Goal: Task Accomplishment & Management: Manage account settings

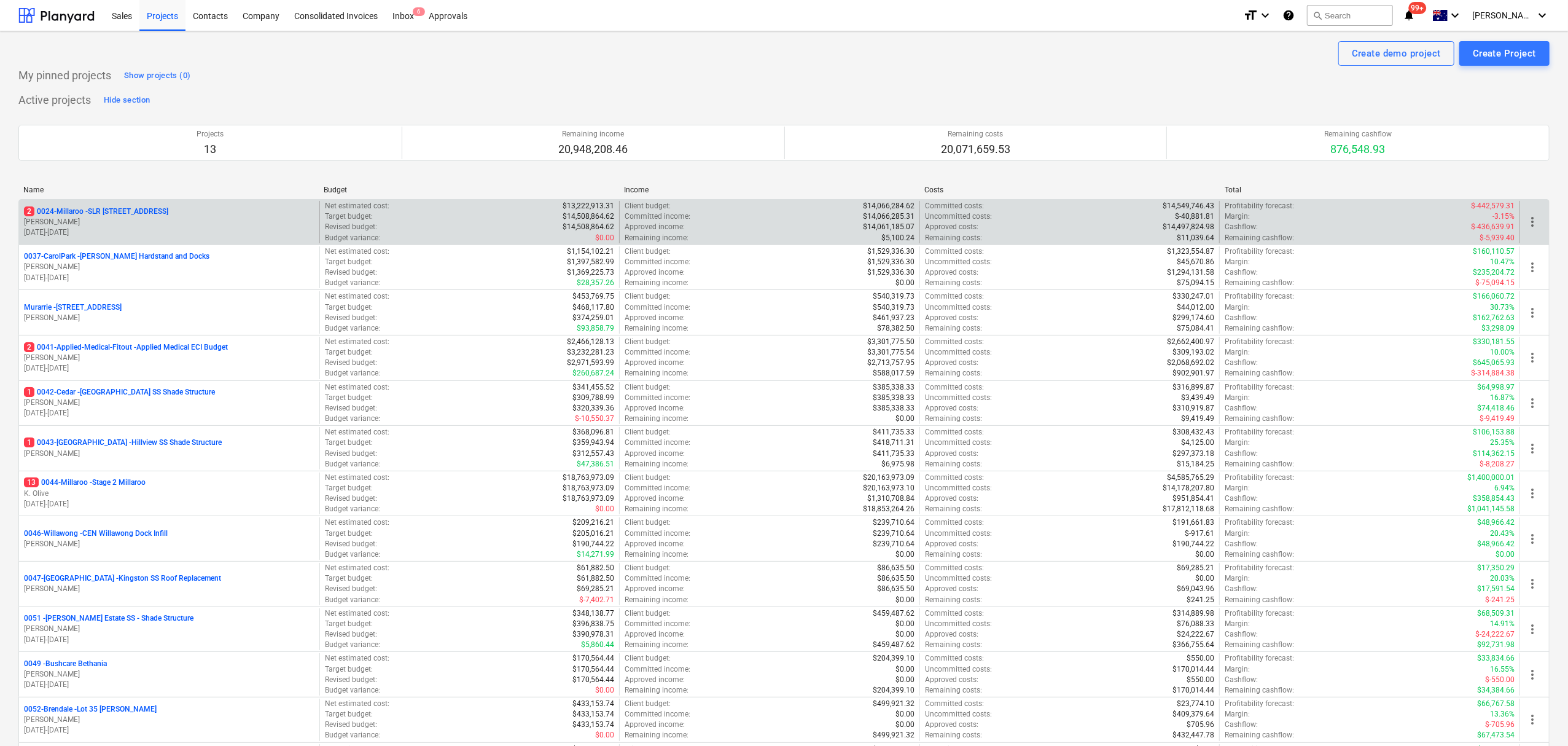
click at [97, 220] on p "[PERSON_NAME]" at bounding box center [169, 222] width 290 height 11
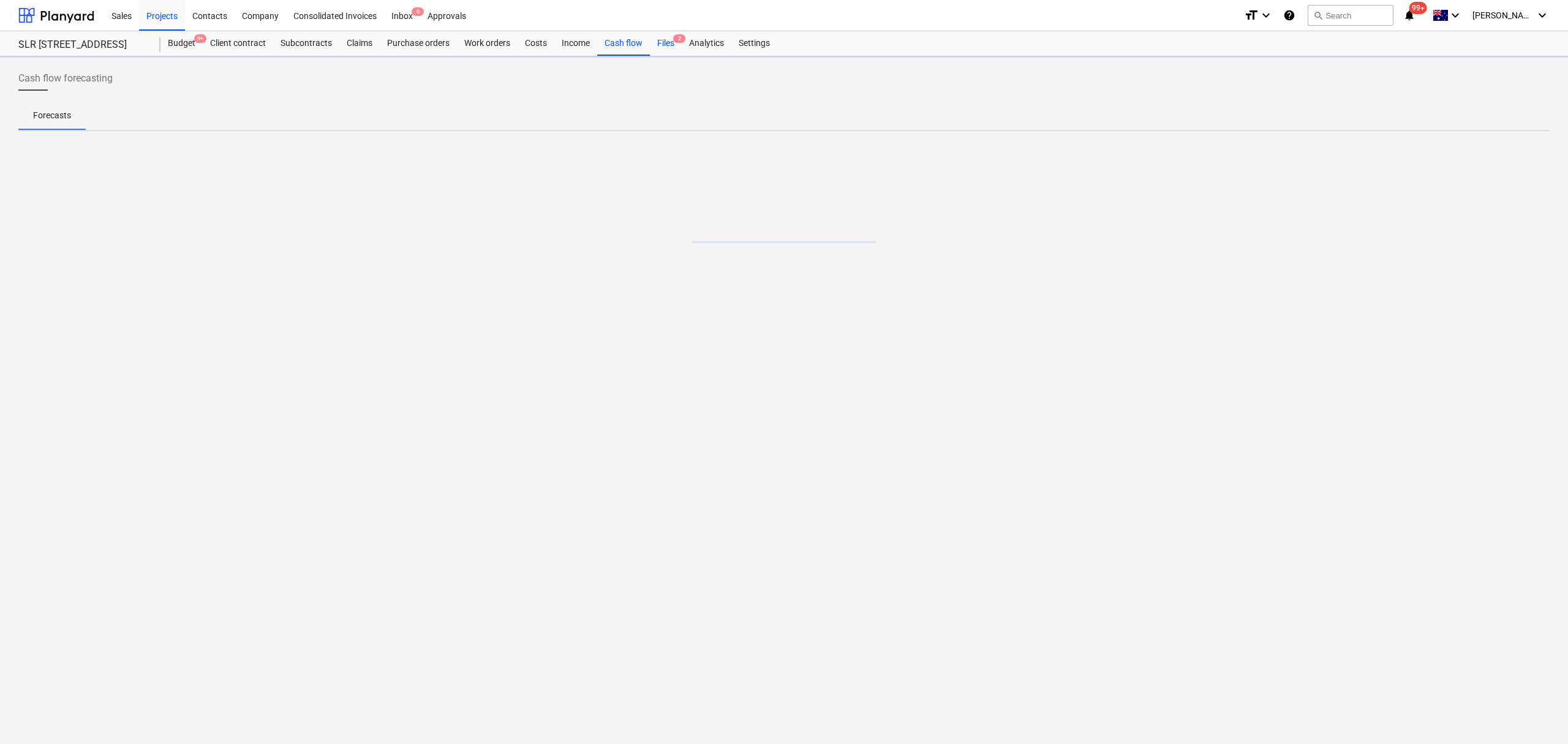
click at [669, 40] on div "Files 2" at bounding box center [666, 43] width 32 height 24
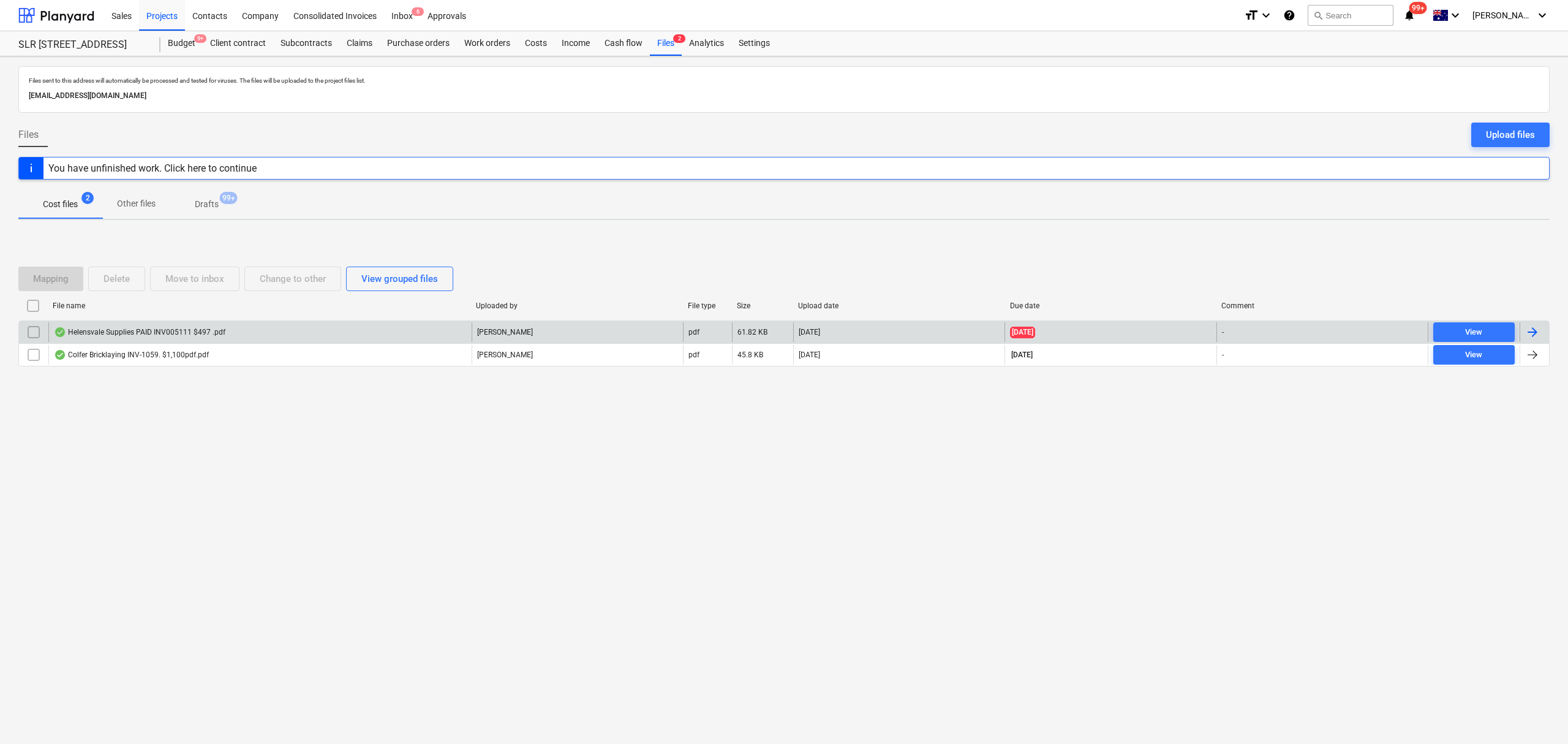
click at [219, 336] on div "Helensvale Supplies PAID INV005111 $497 .pdf" at bounding box center [139, 331] width 171 height 10
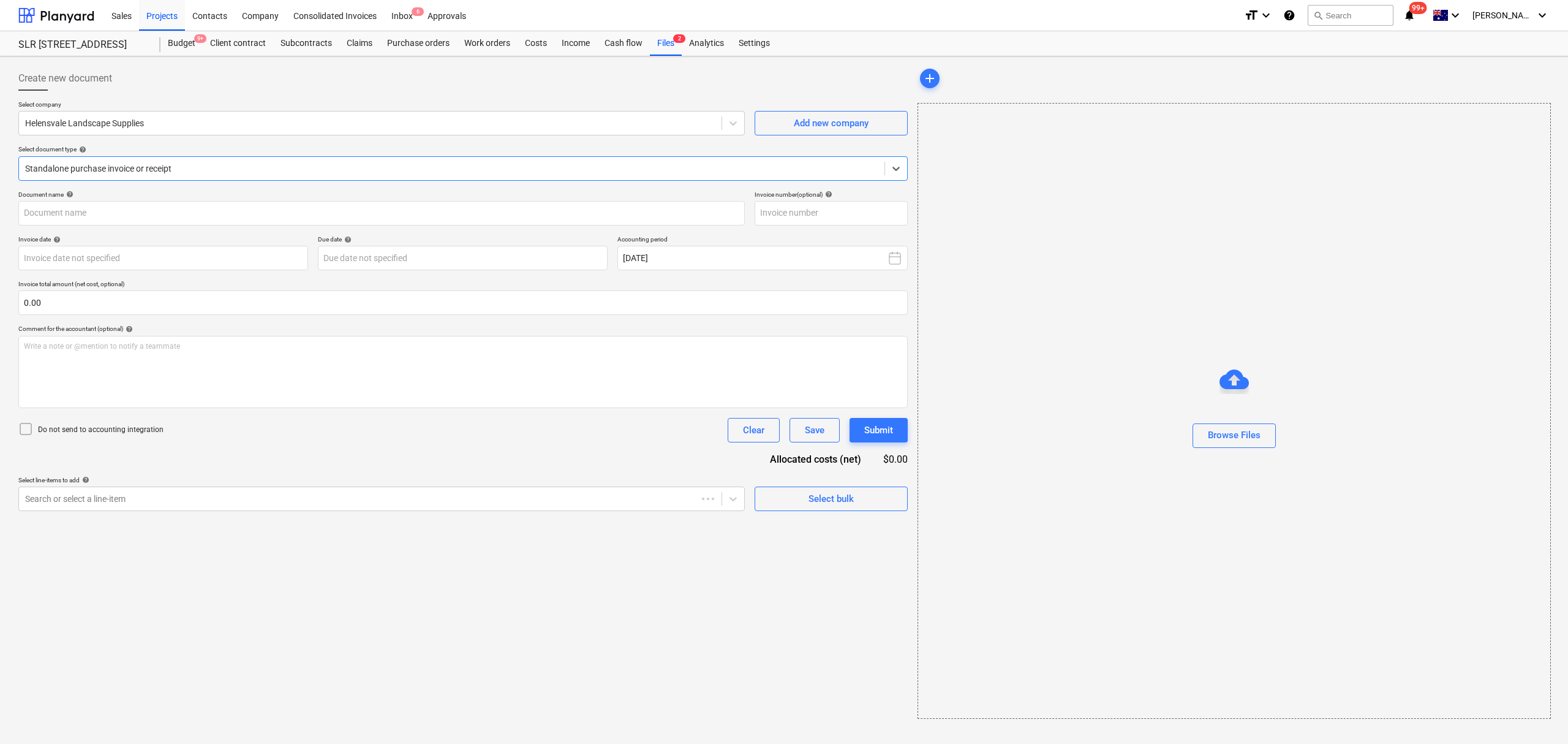
type input "005111"
type input "[DATE]"
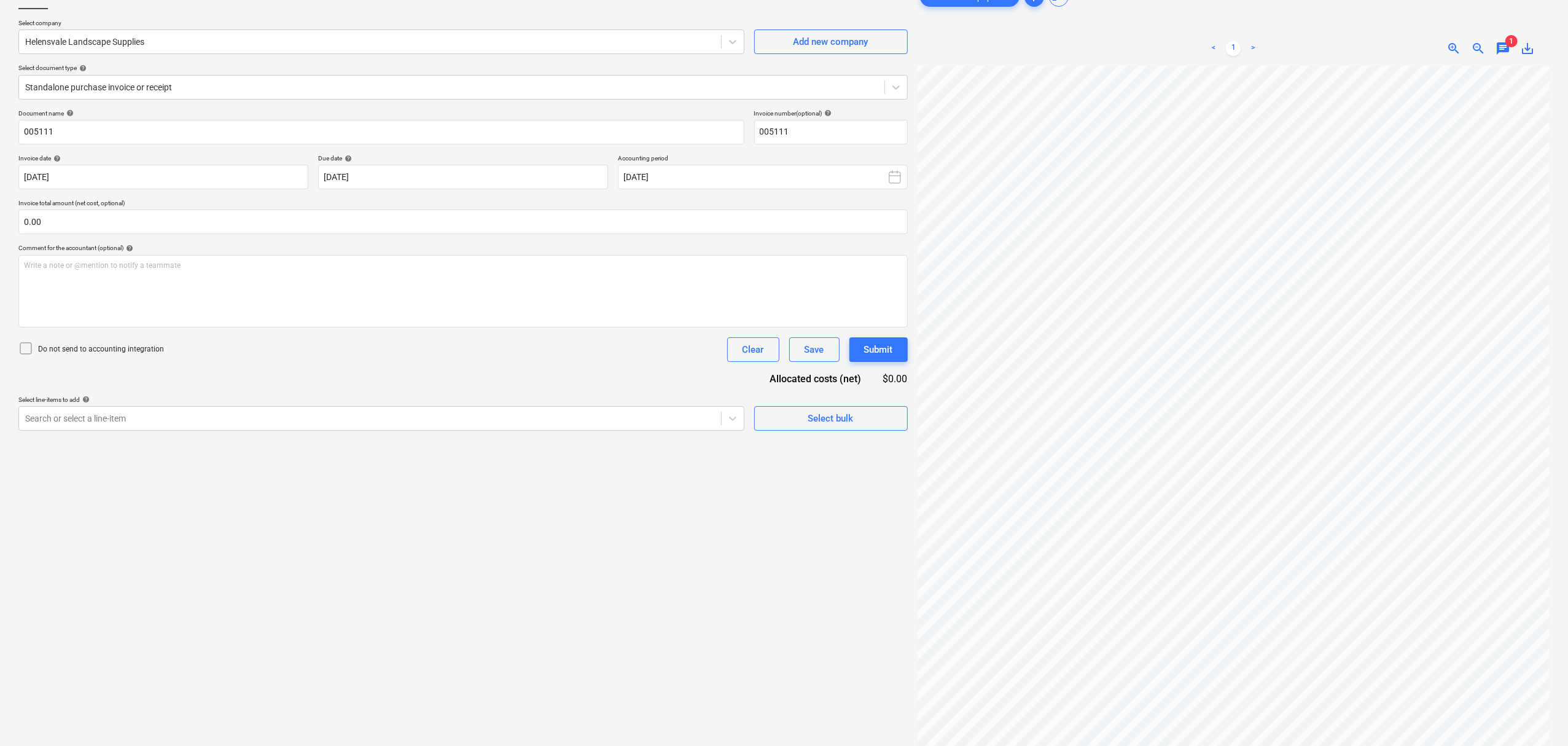
scroll to position [148, 24]
click at [313, 100] on div "Select company Helensvale Landscape Supplies Add new company Select document ty…" at bounding box center [463, 64] width 889 height 90
click at [314, 89] on div at bounding box center [451, 88] width 853 height 13
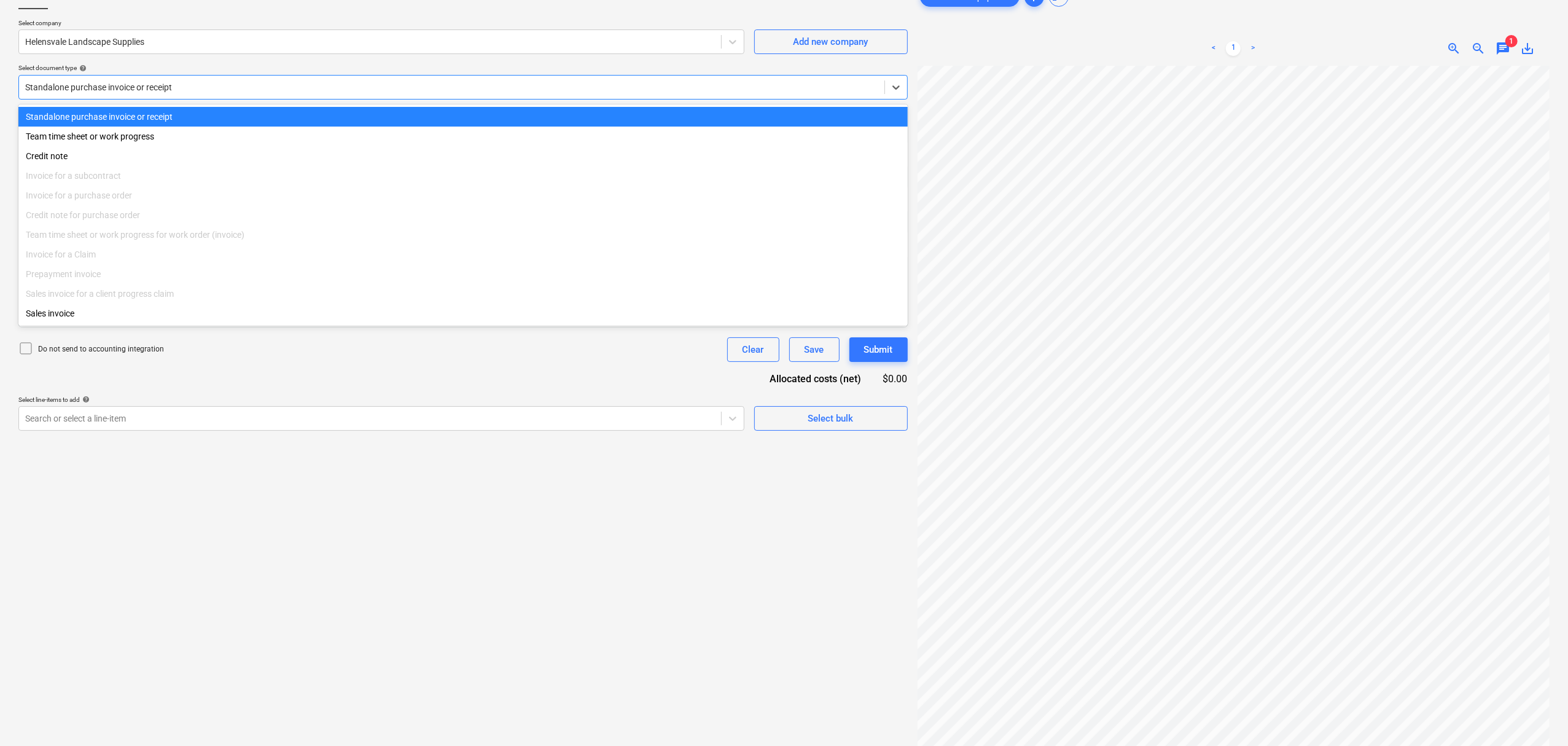
click at [314, 89] on div at bounding box center [451, 88] width 853 height 13
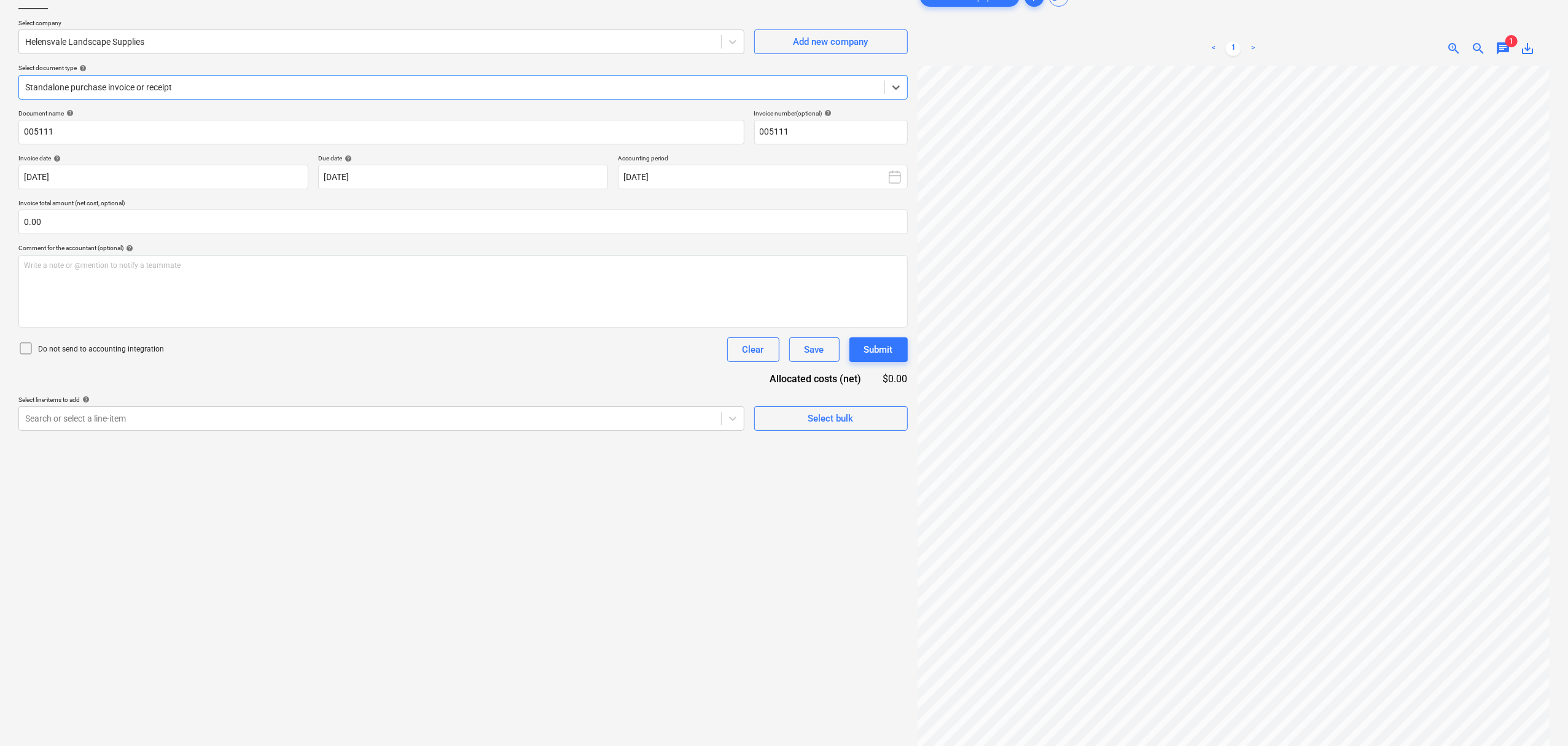
drag, startPoint x: 369, startPoint y: 407, endPoint x: 389, endPoint y: 406, distance: 20.0
click at [369, 411] on div "Search or select a line-item" at bounding box center [381, 417] width 726 height 24
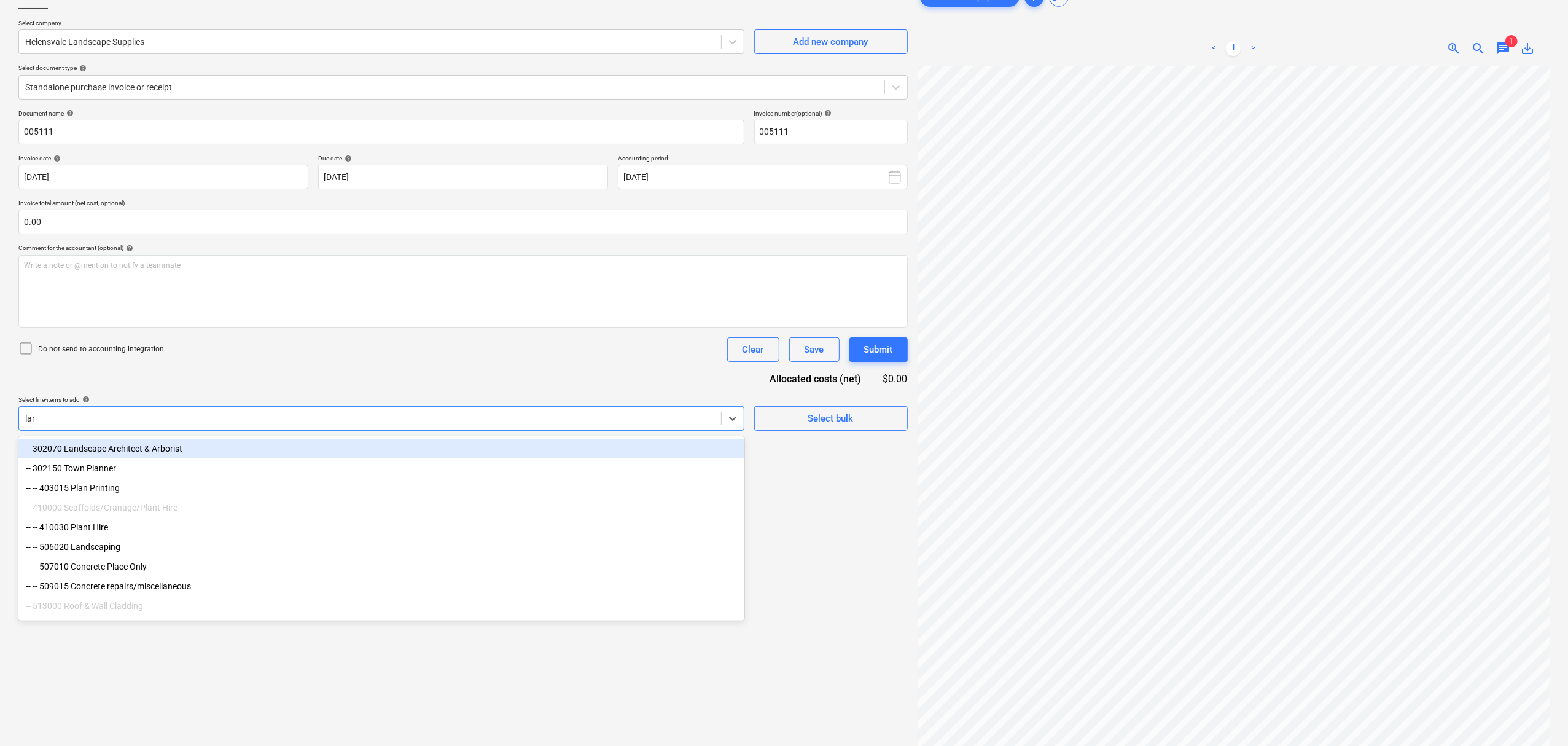
type input "land"
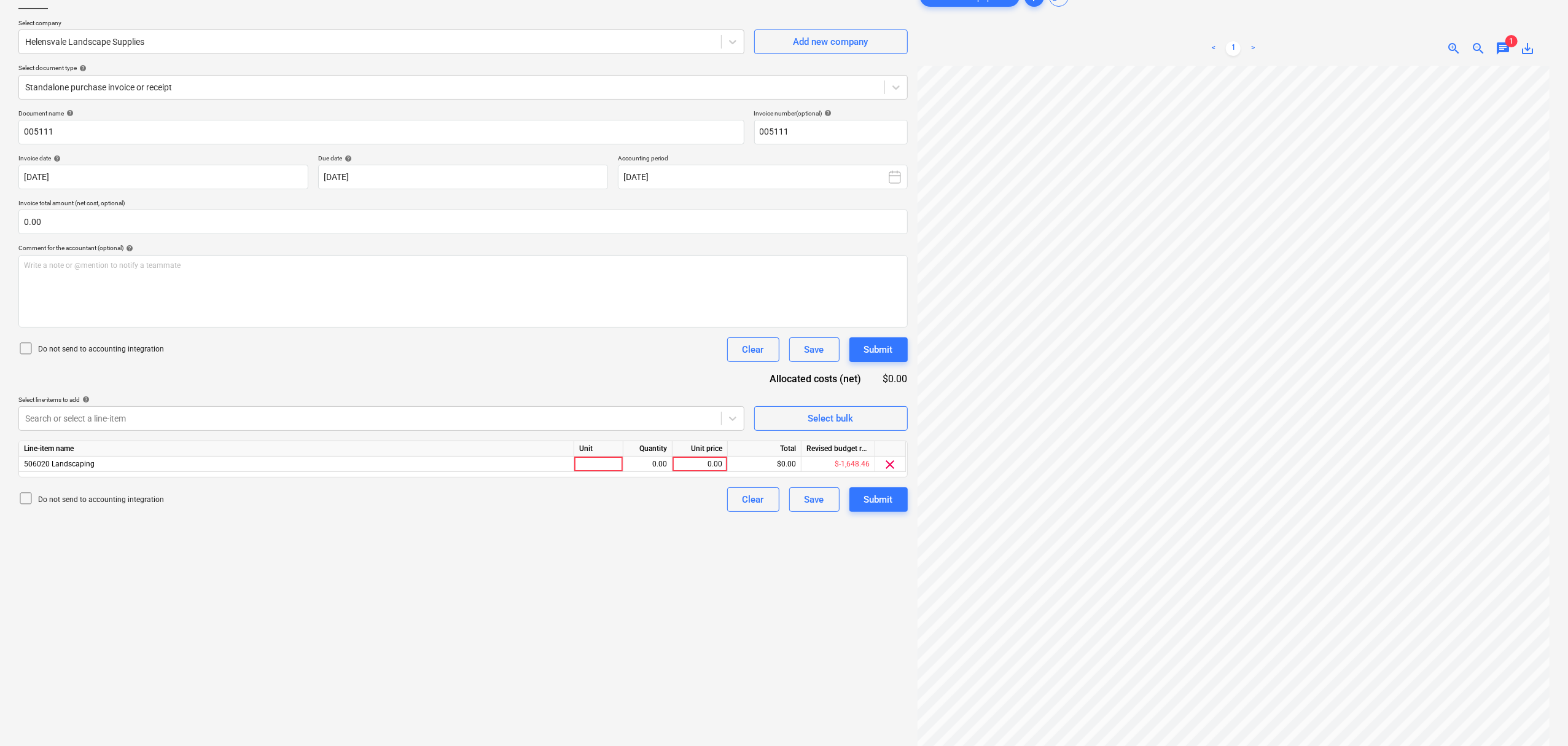
click at [416, 404] on div "Select line-items to add help" at bounding box center [381, 399] width 726 height 8
click at [607, 465] on div at bounding box center [598, 464] width 49 height 15
type input "item"
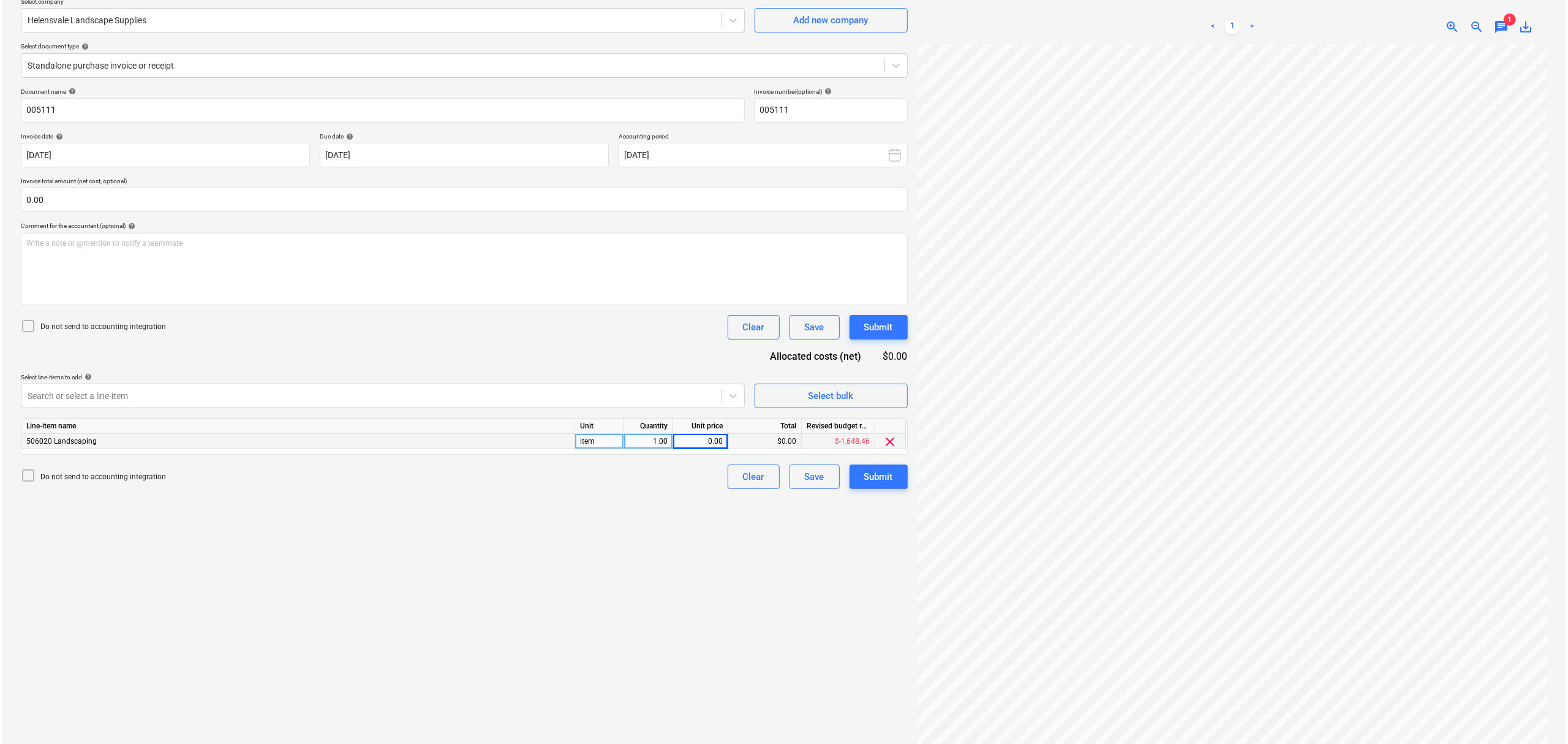
scroll to position [123, 0]
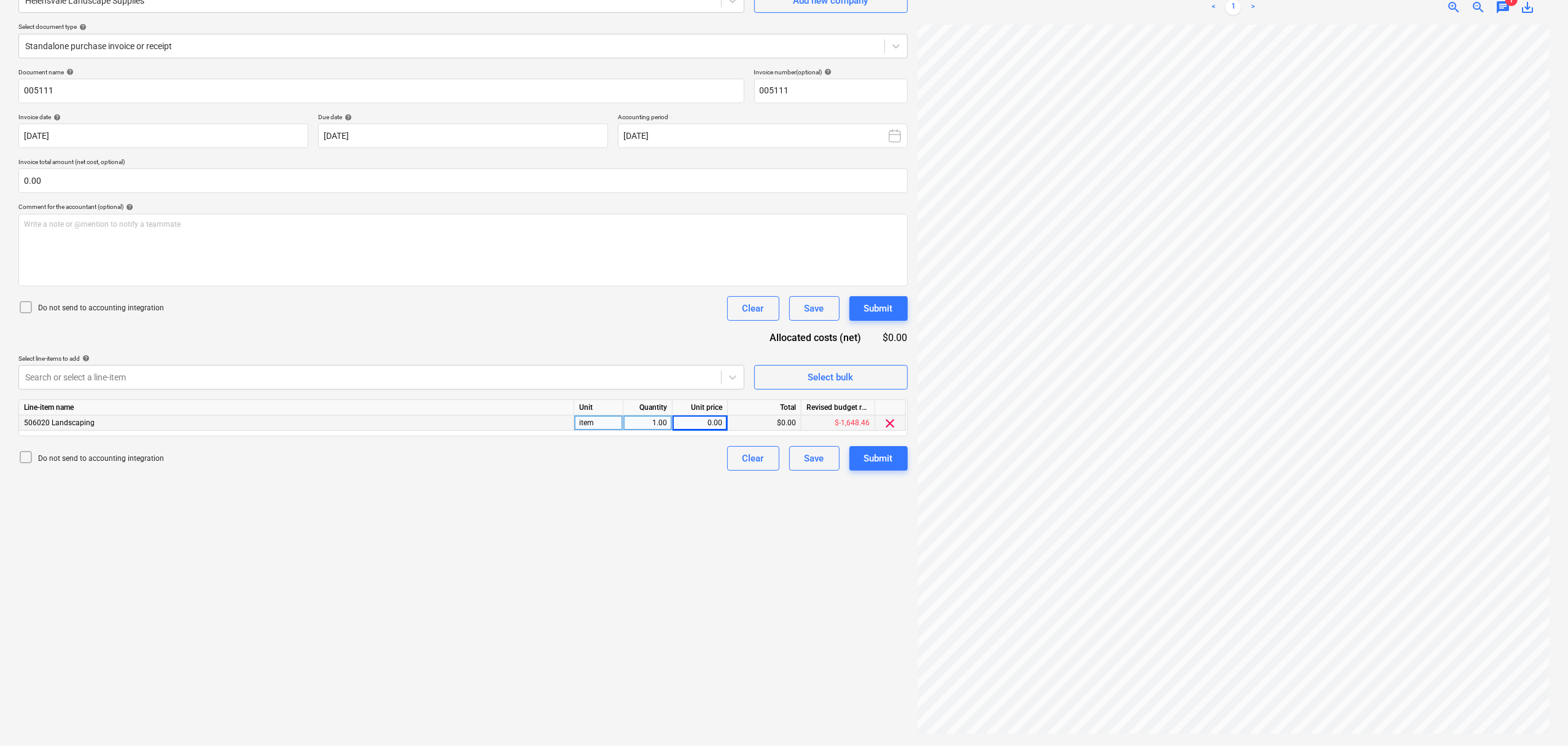
click at [701, 427] on div "0.00" at bounding box center [700, 423] width 45 height 15
type input "451.82"
click at [1504, 7] on span "chat" at bounding box center [1503, 7] width 14 height 14
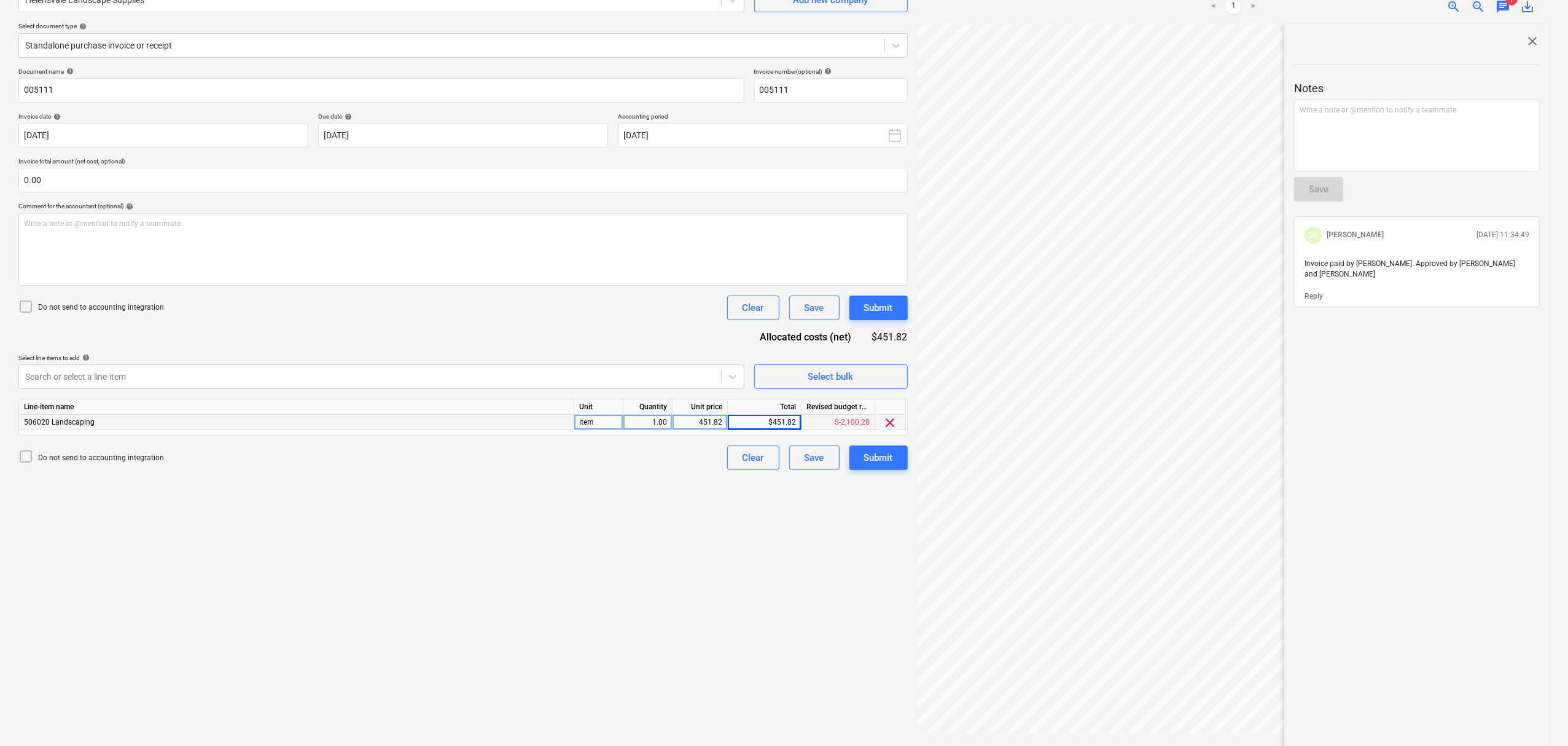
click at [1531, 46] on span "close" at bounding box center [1532, 41] width 14 height 14
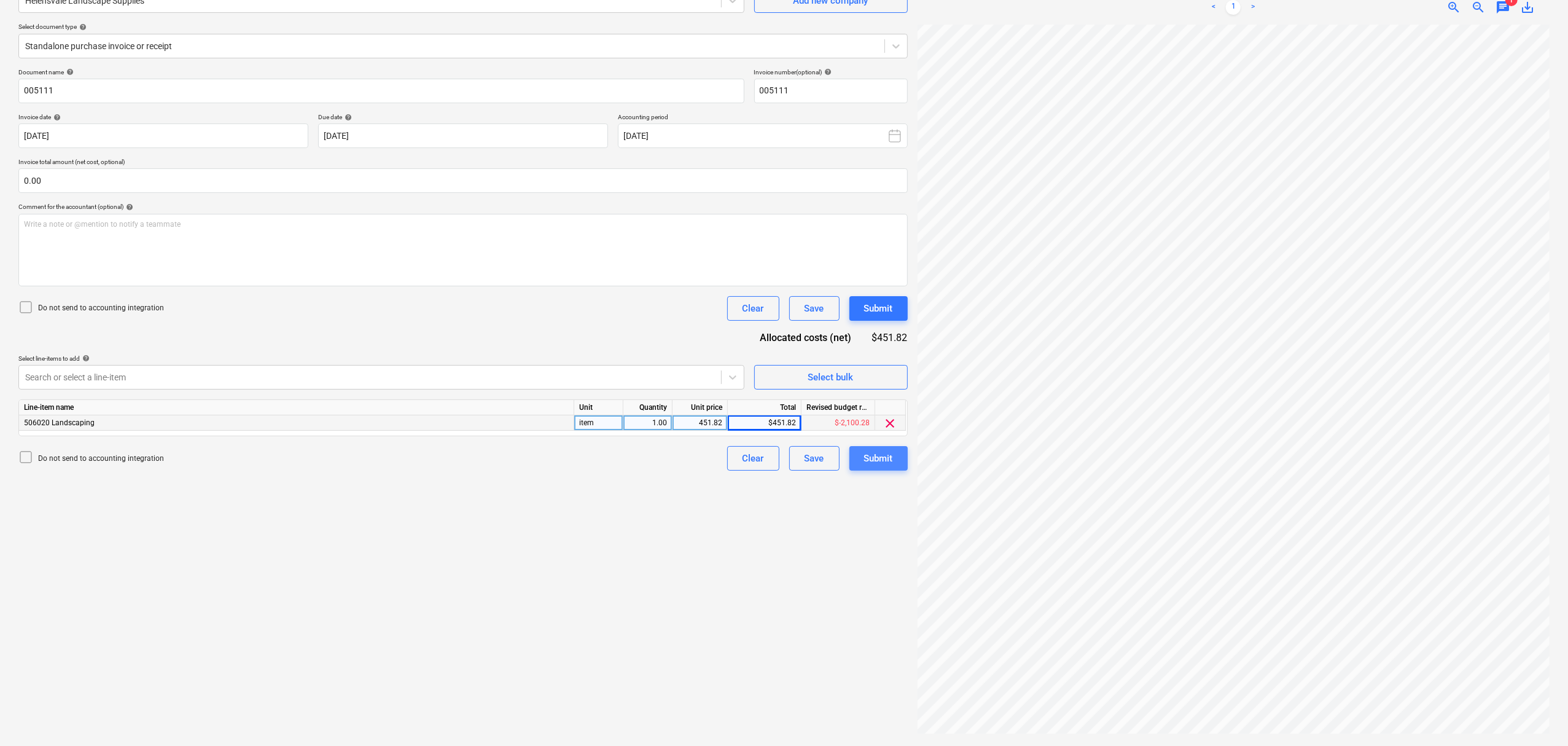
click at [875, 459] on div "Submit" at bounding box center [878, 459] width 29 height 16
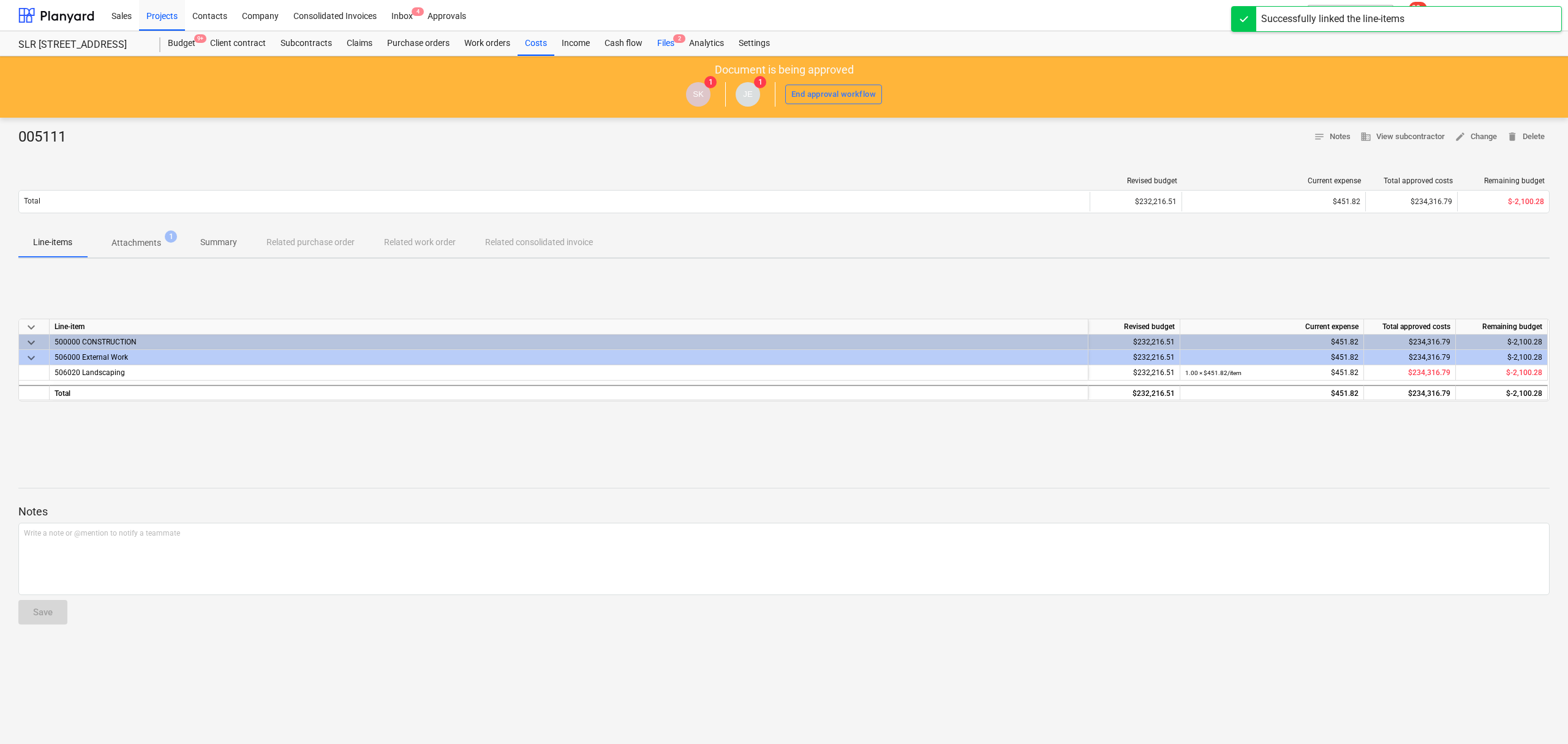
click at [664, 50] on div "Files 2" at bounding box center [666, 43] width 32 height 24
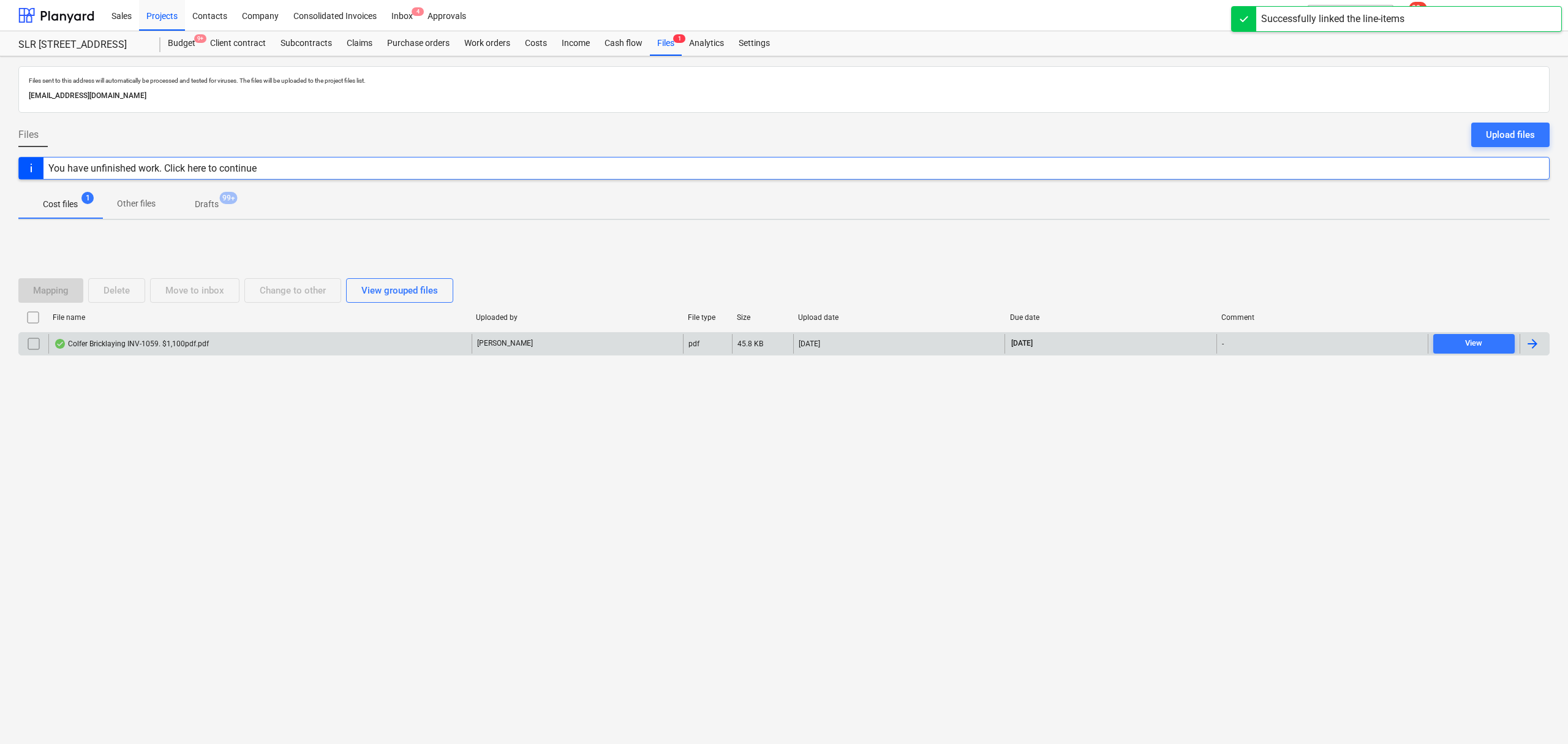
click at [103, 346] on div "Colfer Bricklaying INV-1059. $1,100pdf.pdf" at bounding box center [131, 343] width 155 height 10
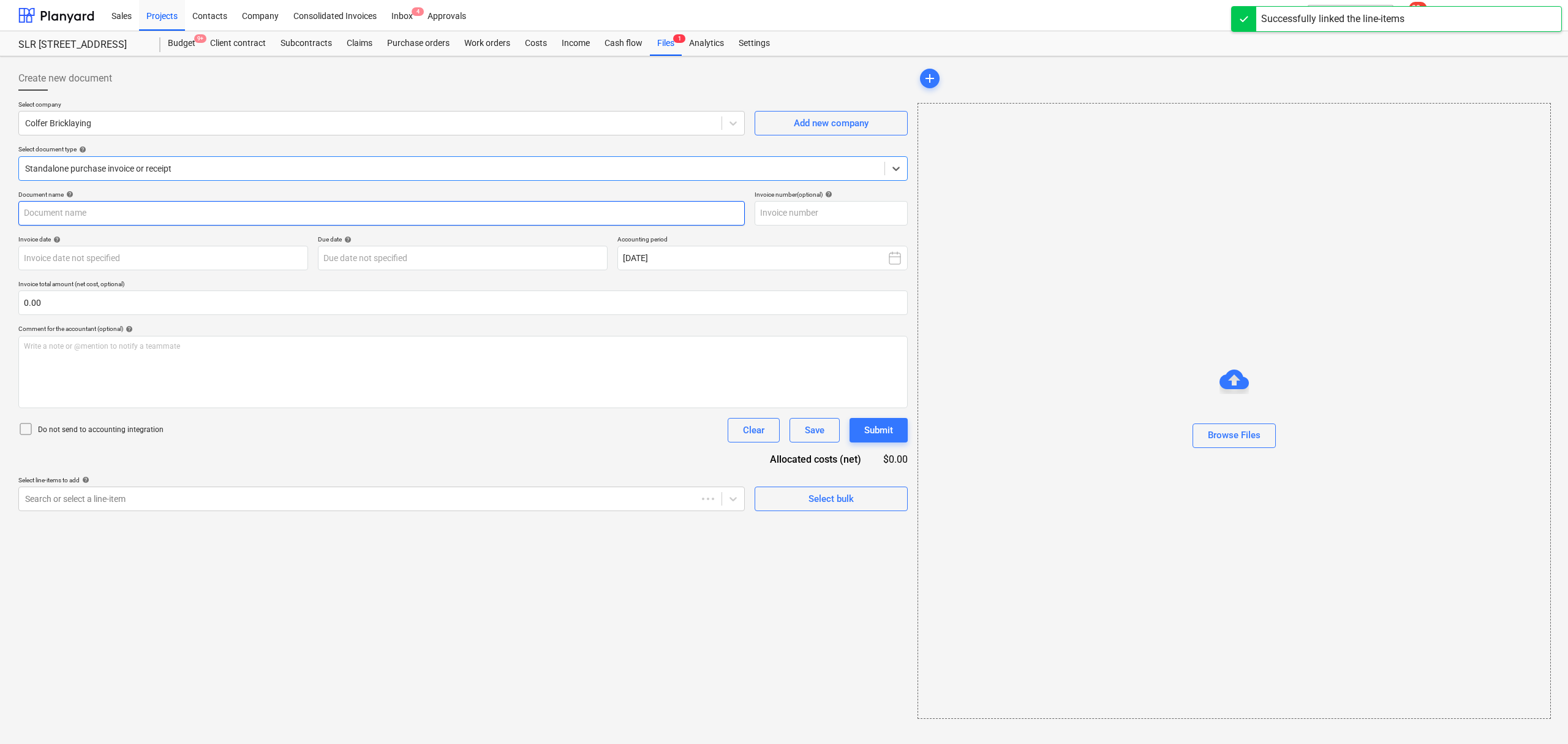
type input "INV-1059"
type input "[DATE]"
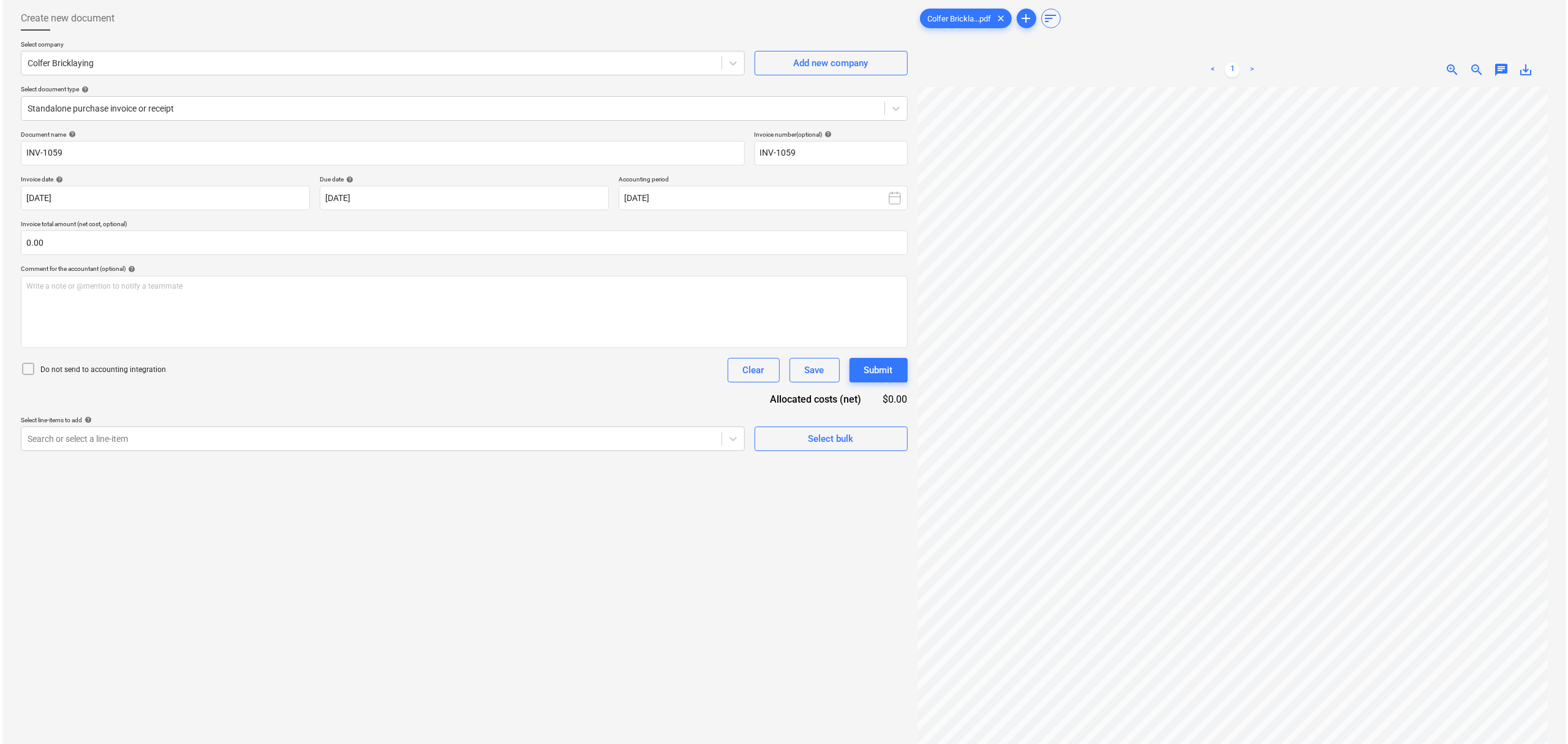
scroll to position [42, 0]
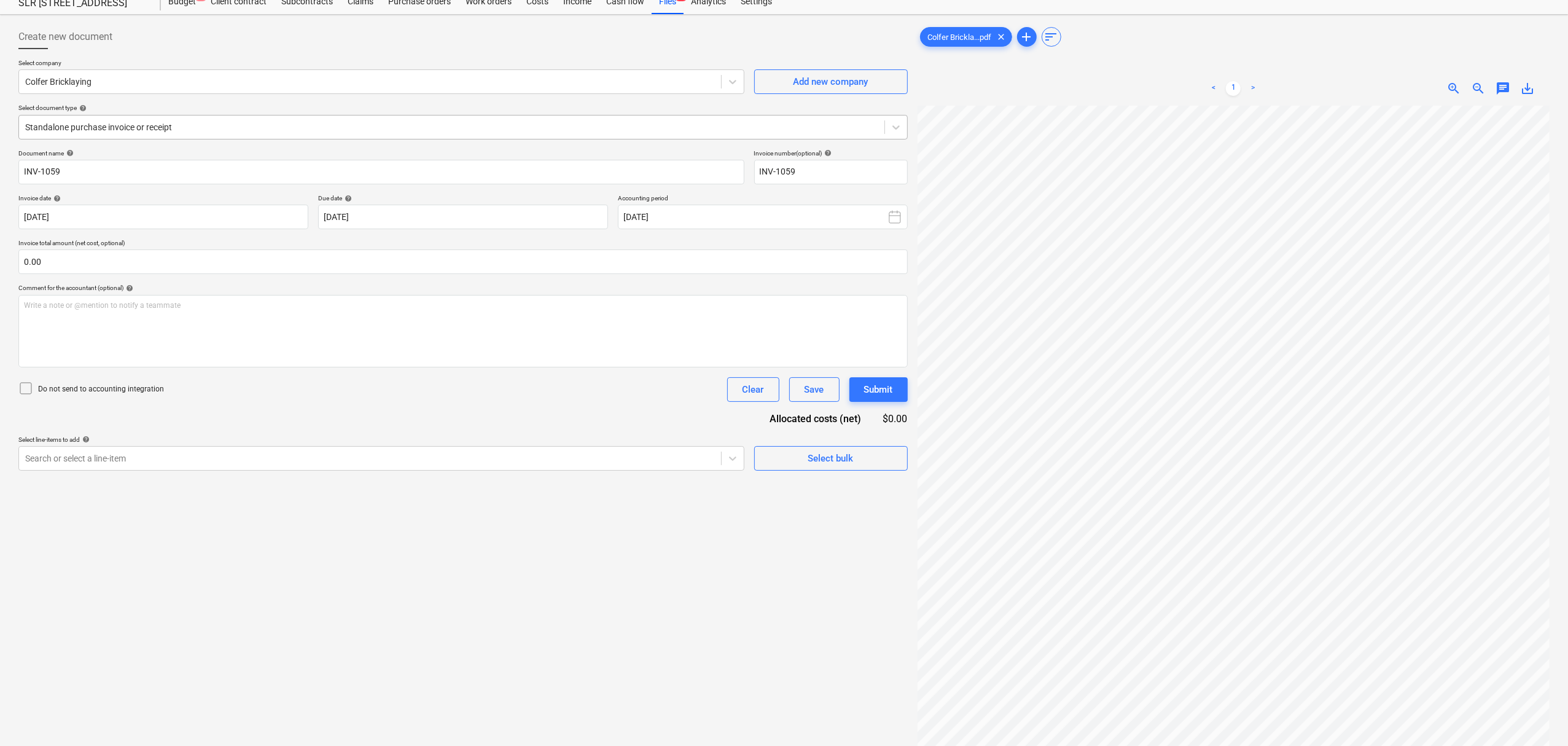
click at [130, 116] on div "Standalone purchase invoice or receipt" at bounding box center [463, 126] width 889 height 24
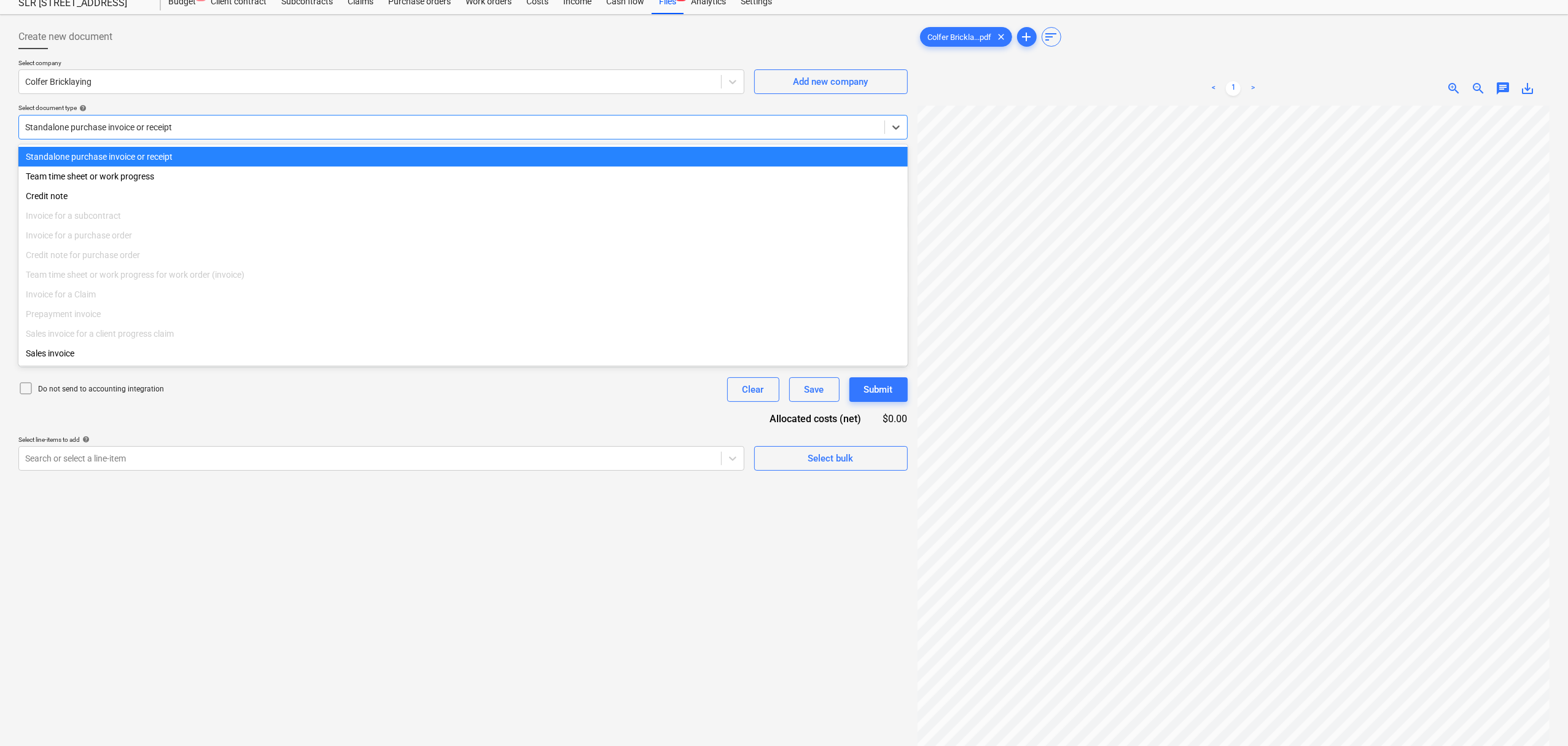
click at [132, 116] on div "Standalone purchase invoice or receipt" at bounding box center [463, 126] width 889 height 24
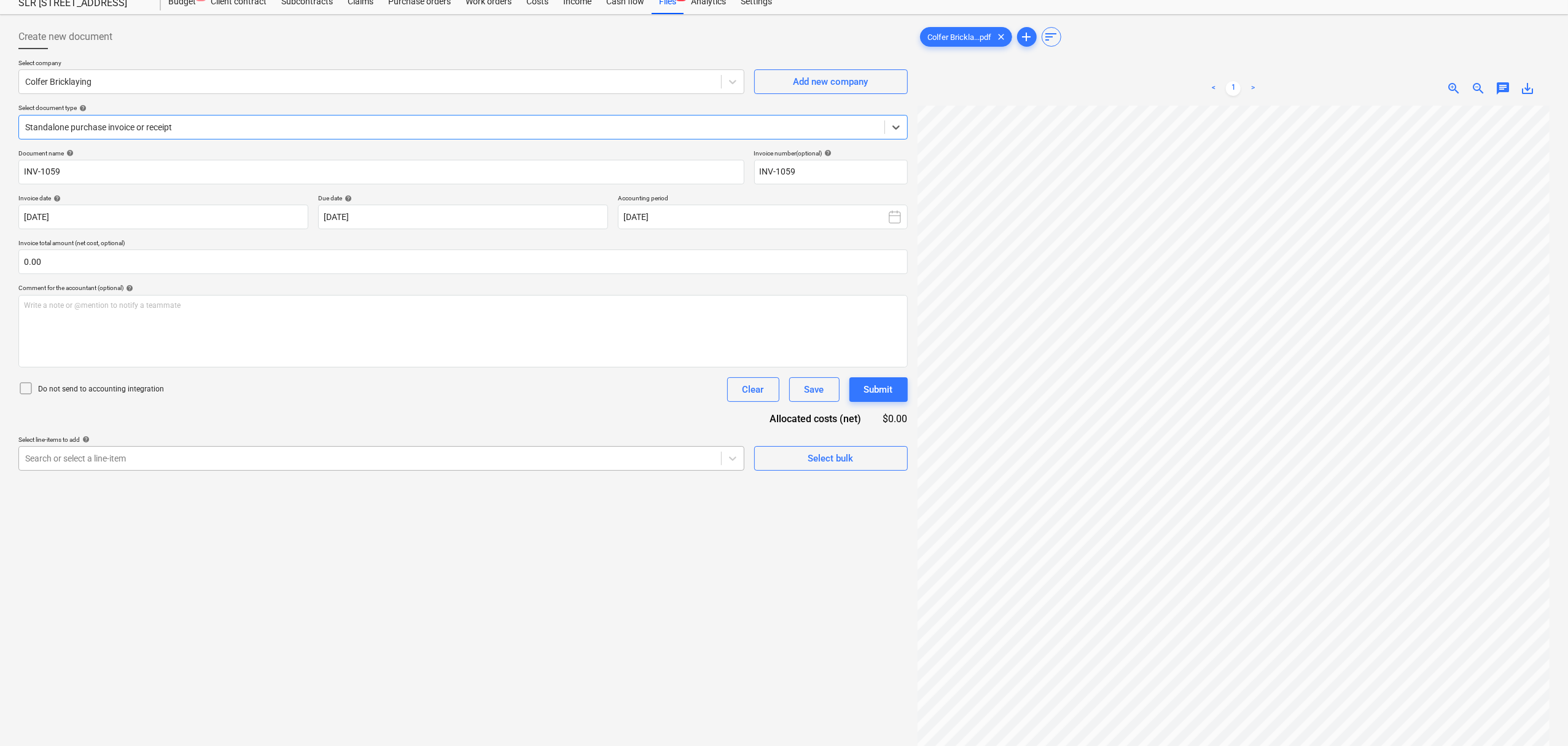
click at [153, 460] on div at bounding box center [370, 459] width 690 height 13
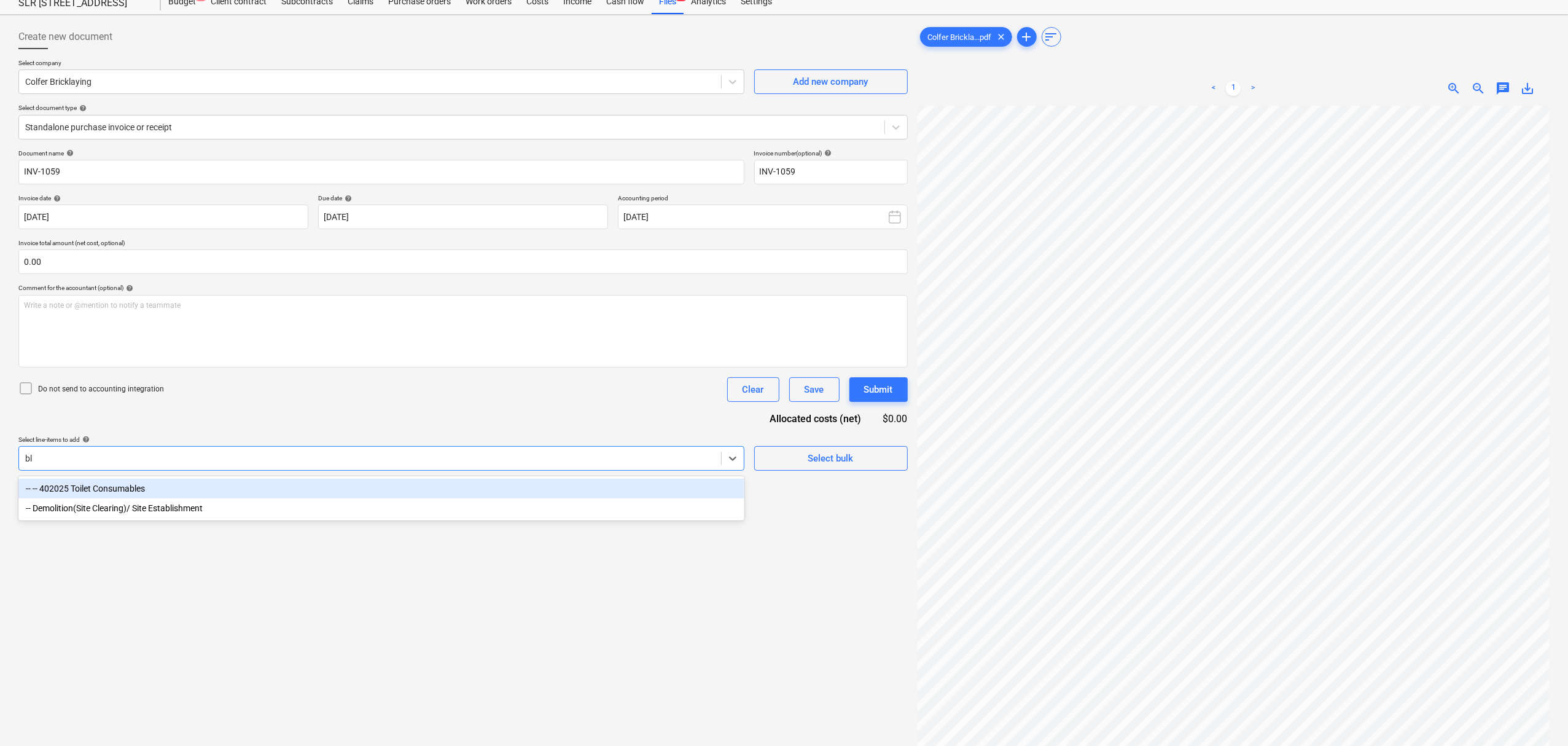
type input "b"
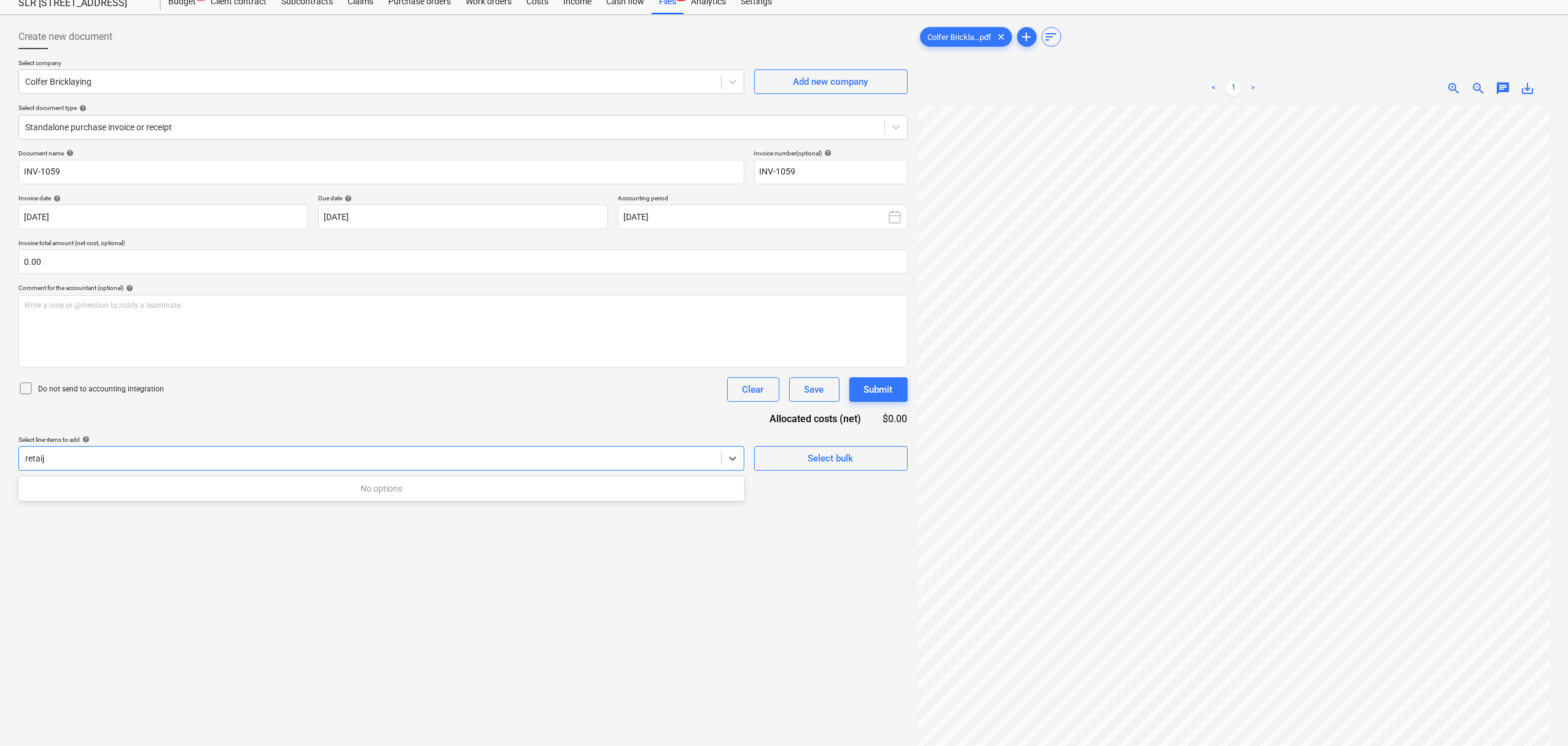
type input "retai"
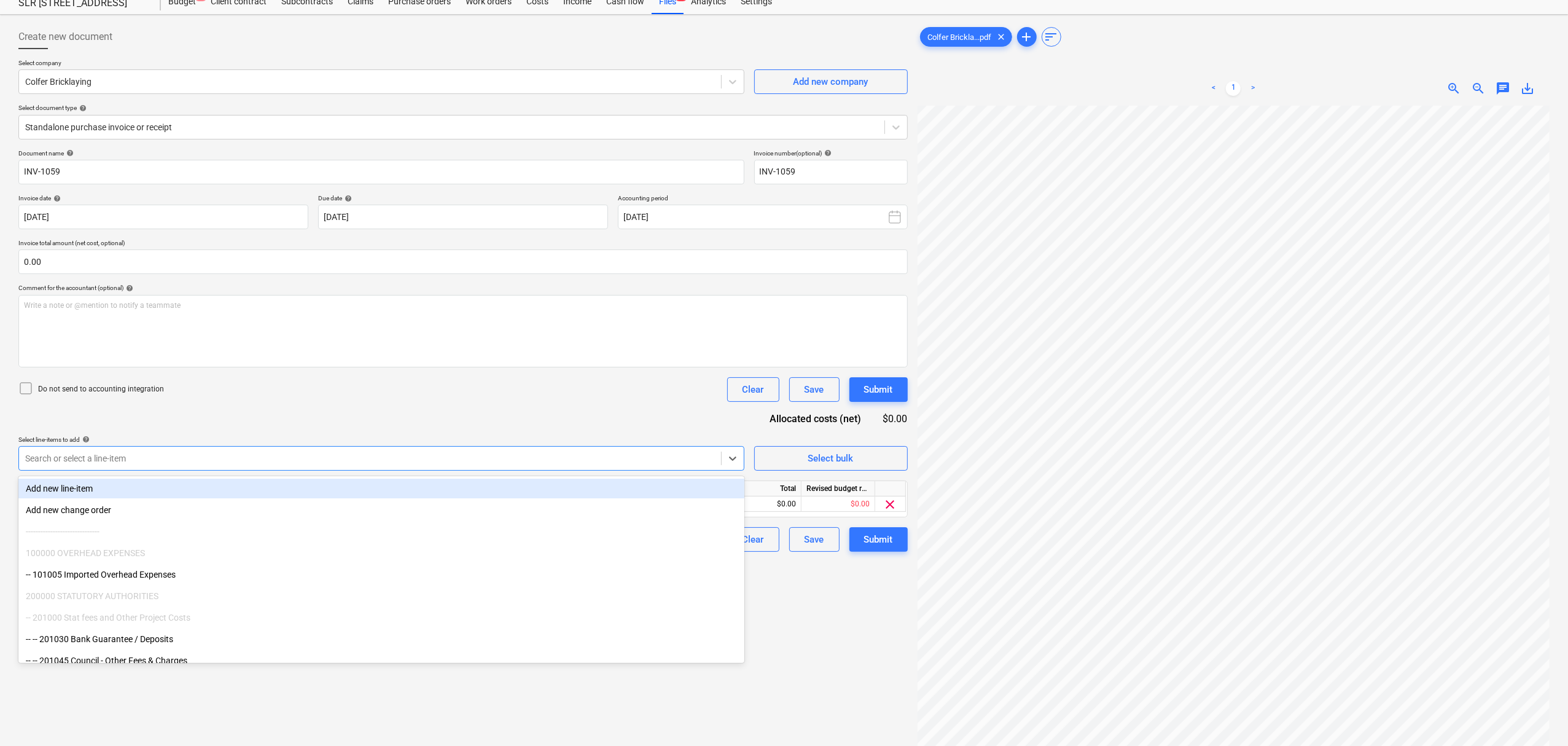
click at [259, 372] on div "Document name help INV-1059 Invoice number (optional) help INV-1059 Invoice dat…" at bounding box center [463, 350] width 889 height 402
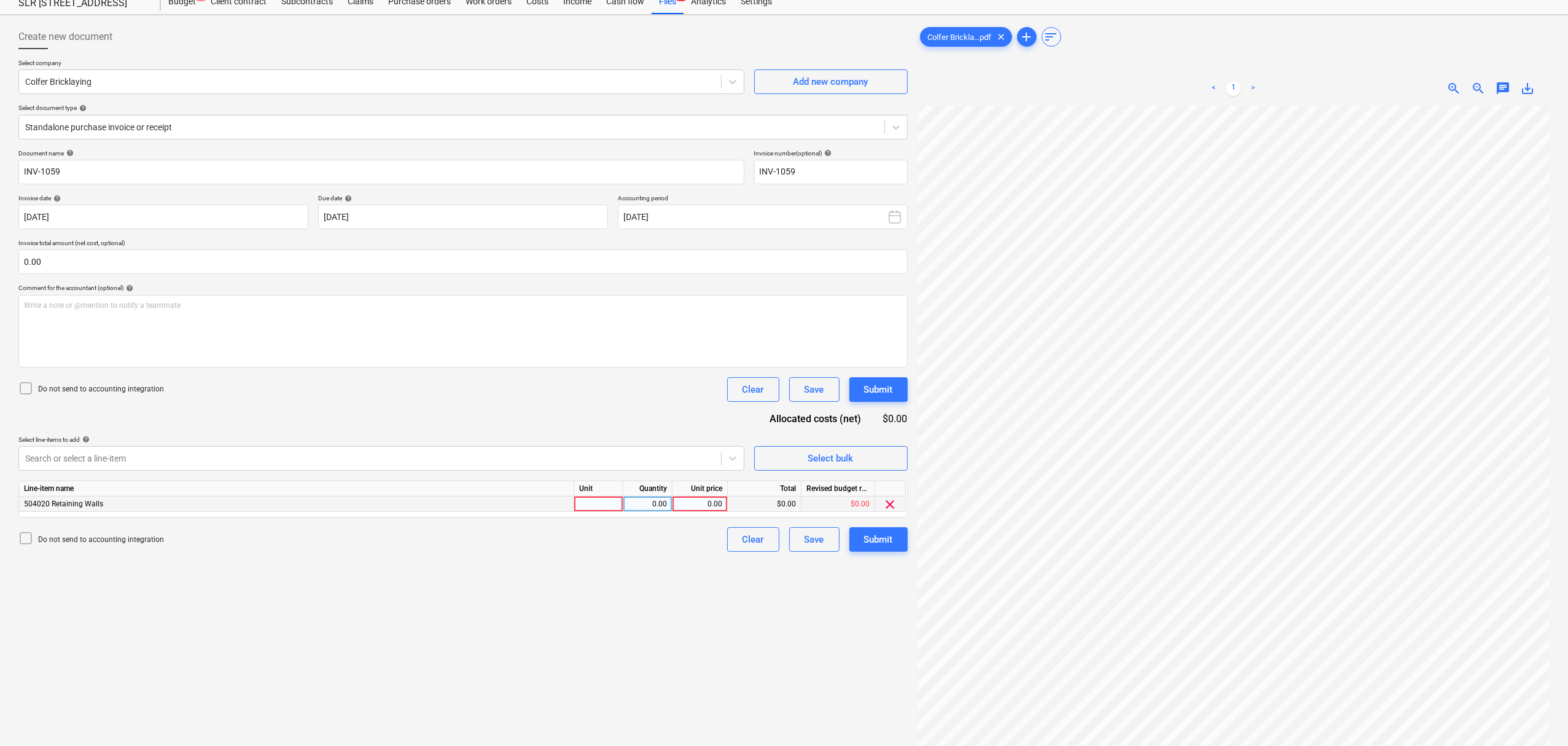
click at [615, 510] on div at bounding box center [598, 503] width 49 height 15
type input "item"
type input "1000"
click at [1503, 84] on span "chat" at bounding box center [1503, 89] width 14 height 14
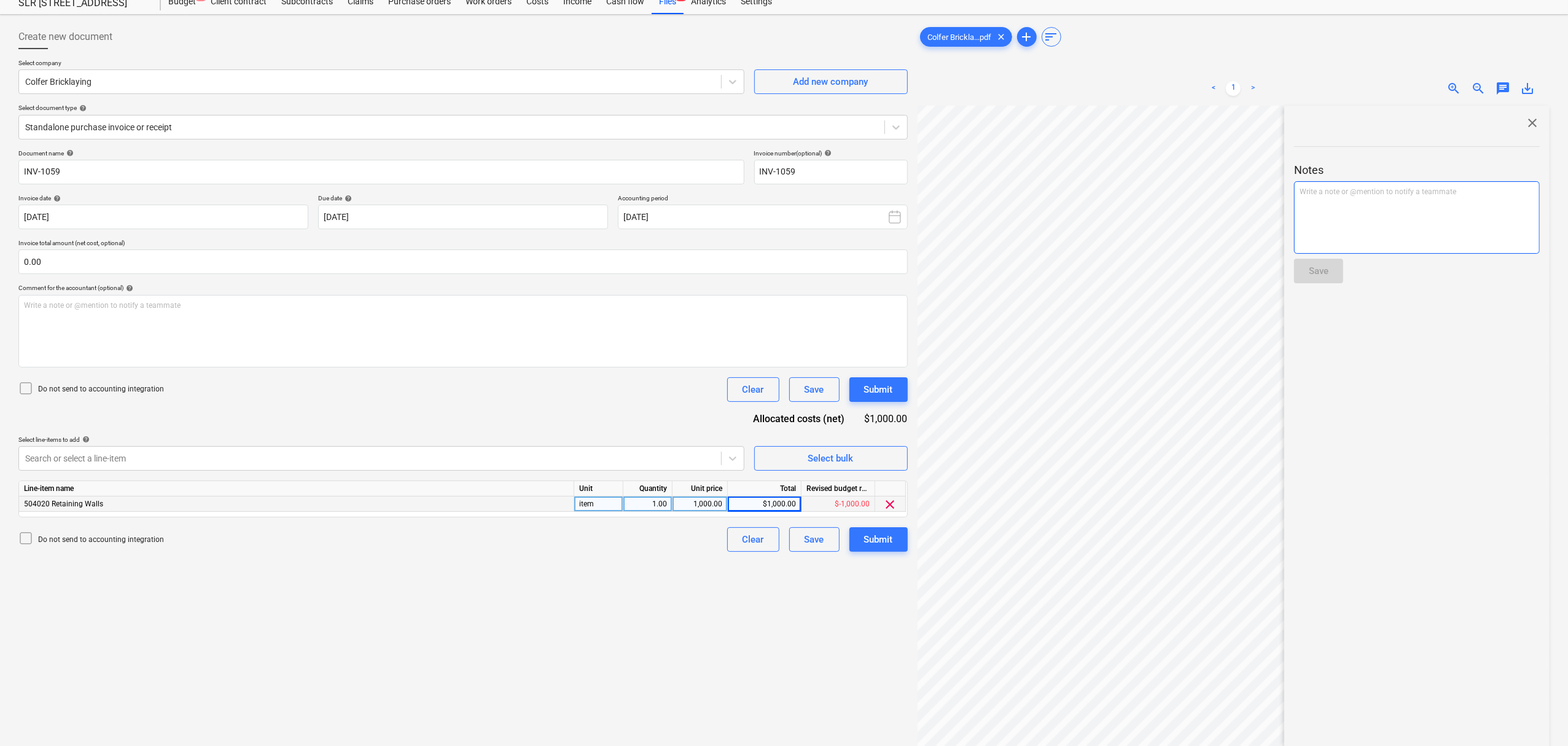
click at [1502, 217] on div "Write a note or @mention to notify a teammate [PERSON_NAME]" at bounding box center [1417, 217] width 245 height 73
click at [1306, 263] on button "Save" at bounding box center [1318, 270] width 49 height 24
click at [1529, 128] on span "close" at bounding box center [1532, 123] width 14 height 14
click at [866, 556] on div "Create new document Select company Colfer Bricklaying Add new company Select do…" at bounding box center [463, 421] width 899 height 802
click at [866, 548] on button "Submit" at bounding box center [878, 539] width 58 height 24
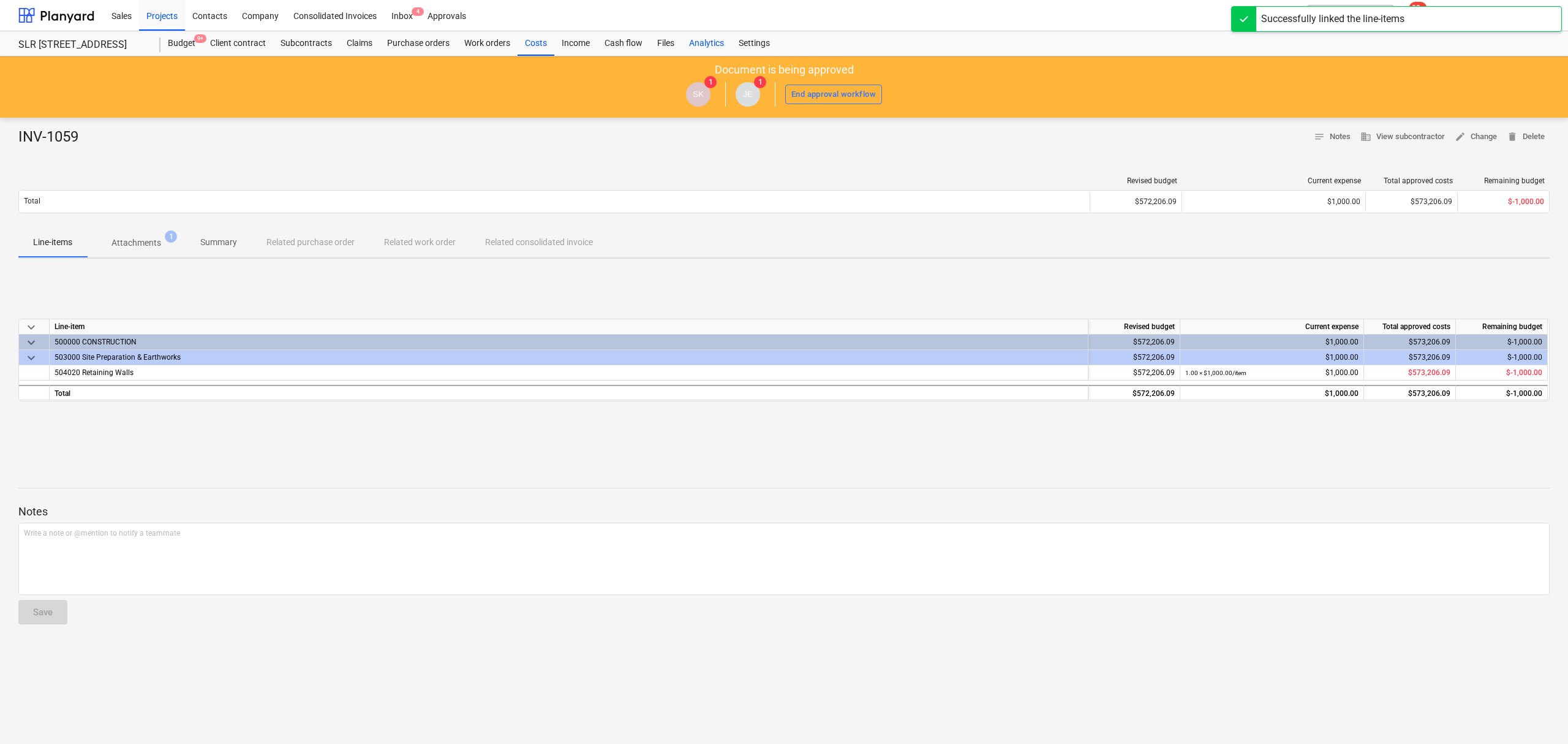
click at [696, 42] on div "Analytics" at bounding box center [706, 43] width 50 height 24
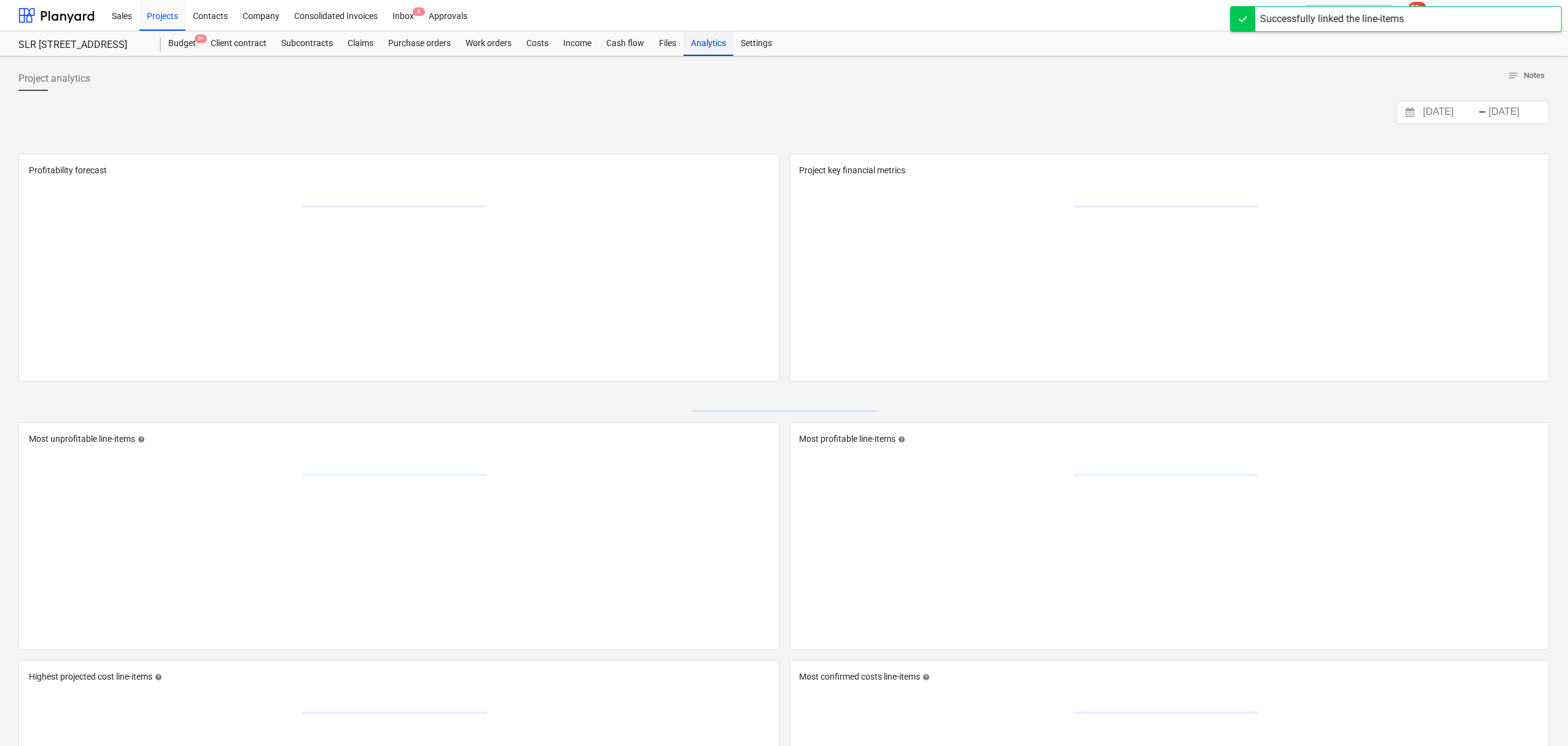
click at [695, 42] on div "Analytics" at bounding box center [708, 43] width 50 height 24
click at [683, 42] on div "Budget 9+ Client contract Subcontracts Claims Purchase orders Work orders Costs…" at bounding box center [855, 43] width 1389 height 24
click at [681, 42] on div "Files" at bounding box center [668, 43] width 32 height 24
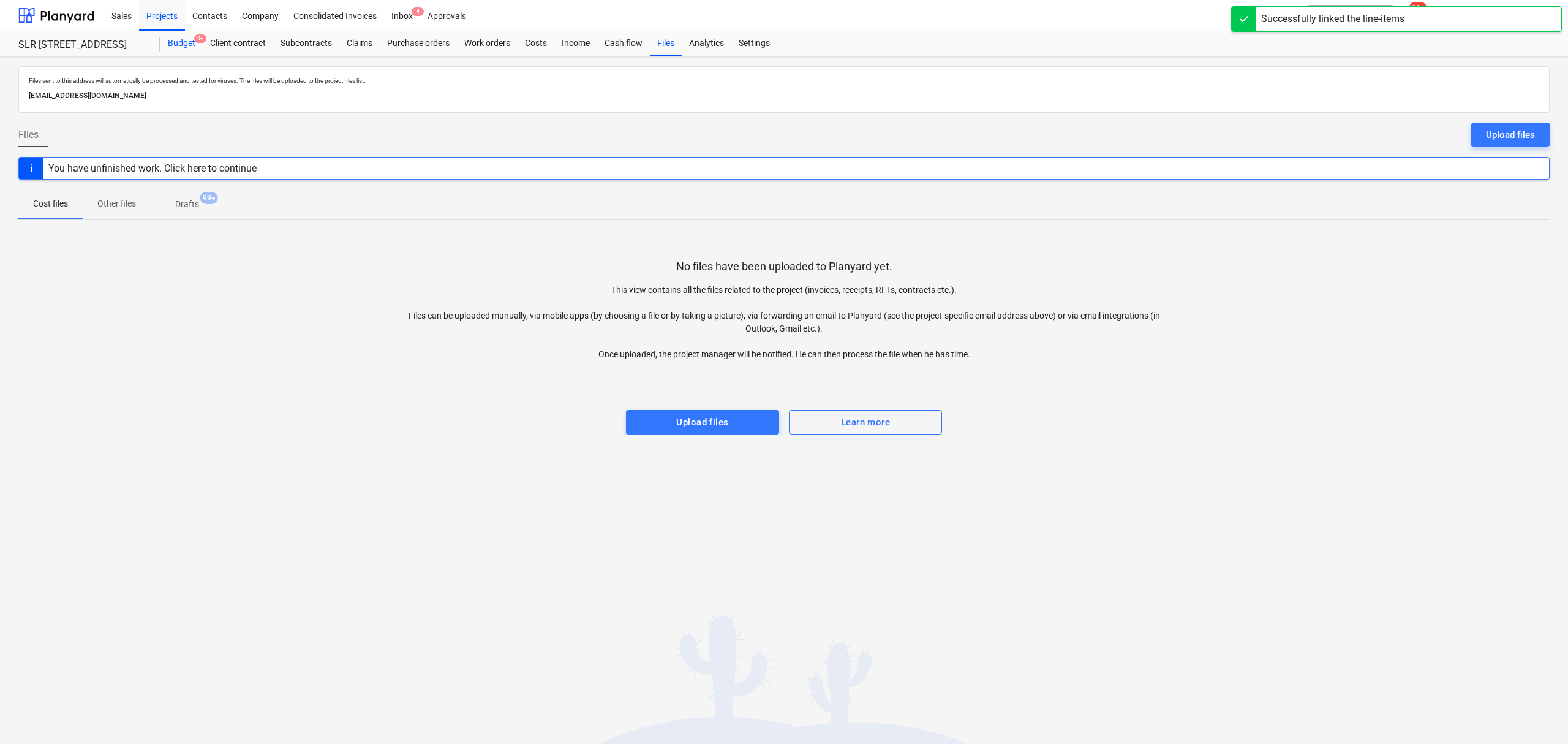
click at [174, 42] on div "Budget 9+" at bounding box center [181, 43] width 42 height 24
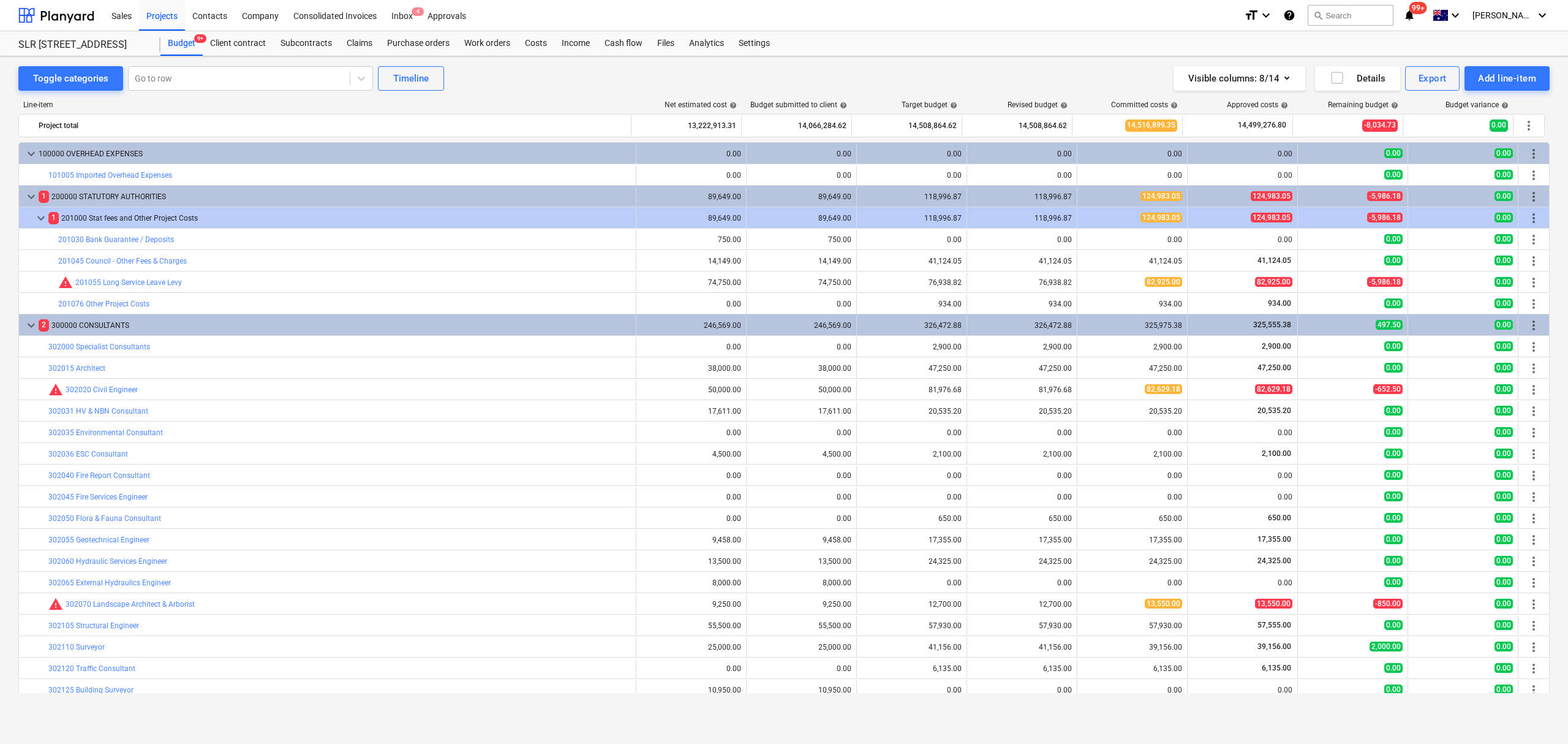
click at [174, 15] on div "Projects" at bounding box center [162, 14] width 46 height 31
click at [172, 15] on div "Projects" at bounding box center [162, 14] width 46 height 31
